Goal: Find specific page/section: Find specific page/section

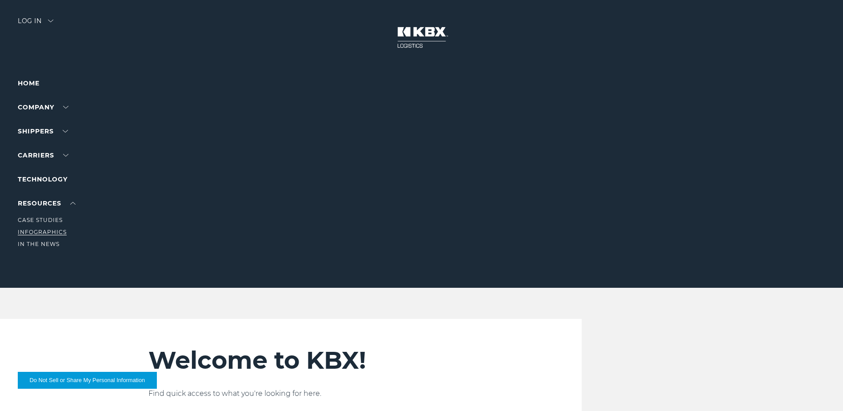
click at [47, 235] on link "Infographics" at bounding box center [42, 231] width 49 height 7
click at [32, 82] on link "Home" at bounding box center [29, 83] width 22 height 8
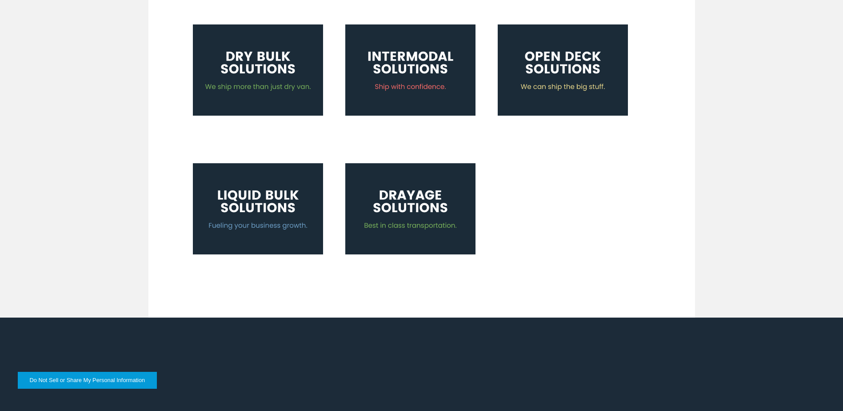
scroll to position [489, 0]
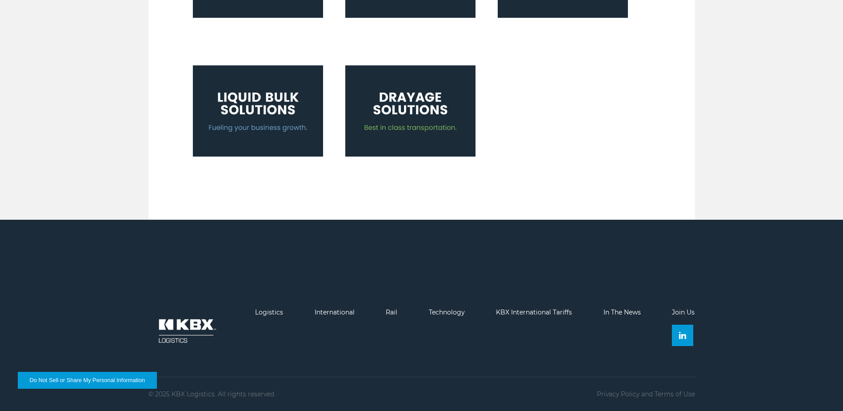
click at [684, 312] on link "Join Us" at bounding box center [683, 312] width 23 height 8
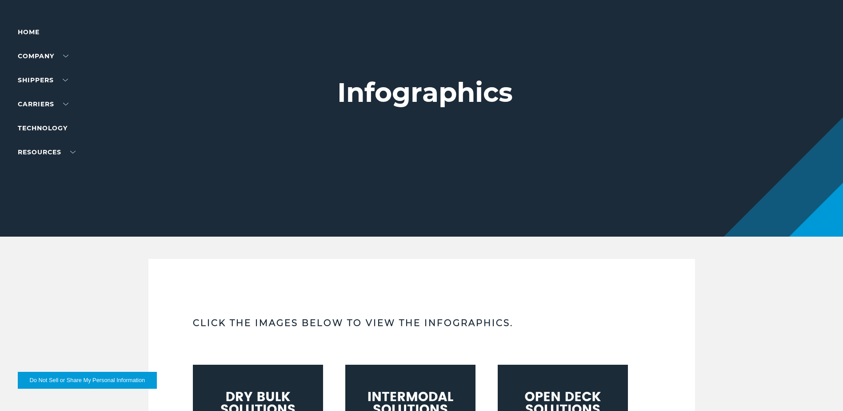
scroll to position [0, 0]
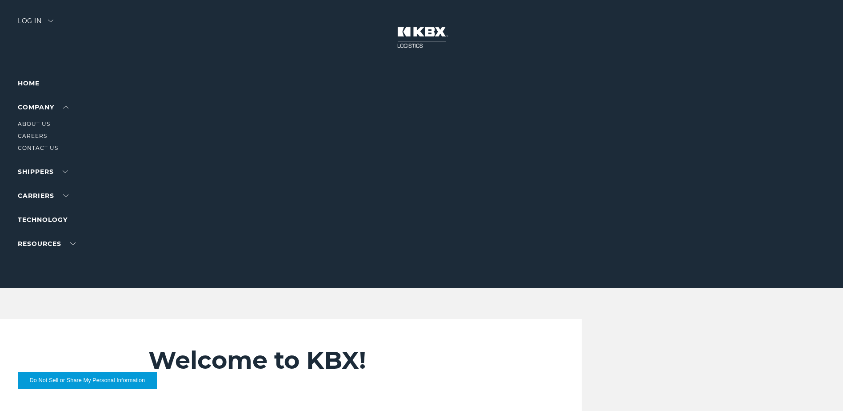
click at [40, 148] on link "Contact Us" at bounding box center [38, 147] width 40 height 7
